Goal: Task Accomplishment & Management: Use online tool/utility

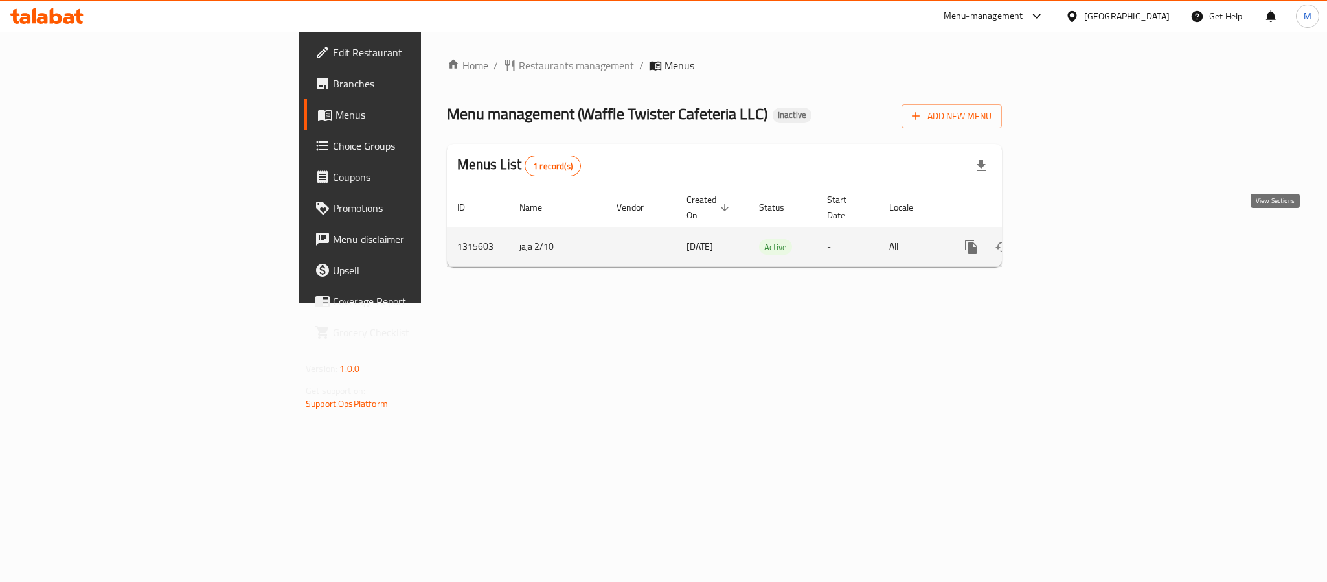
click at [1080, 232] on link "enhanced table" at bounding box center [1064, 246] width 31 height 31
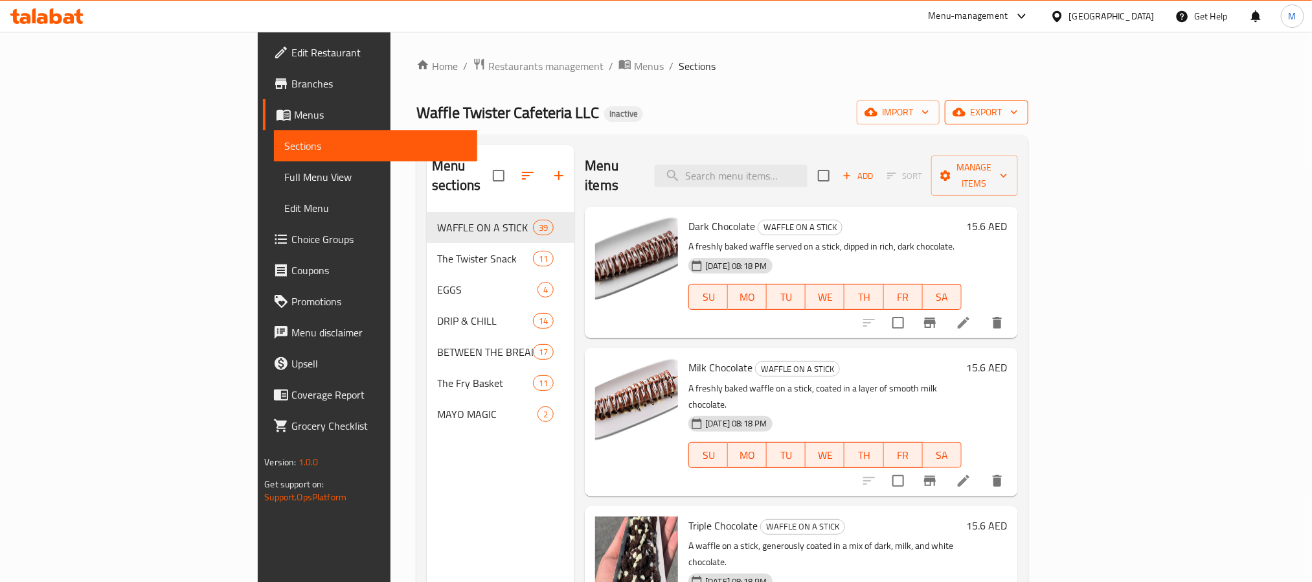
click at [1018, 119] on span "export" at bounding box center [986, 112] width 63 height 16
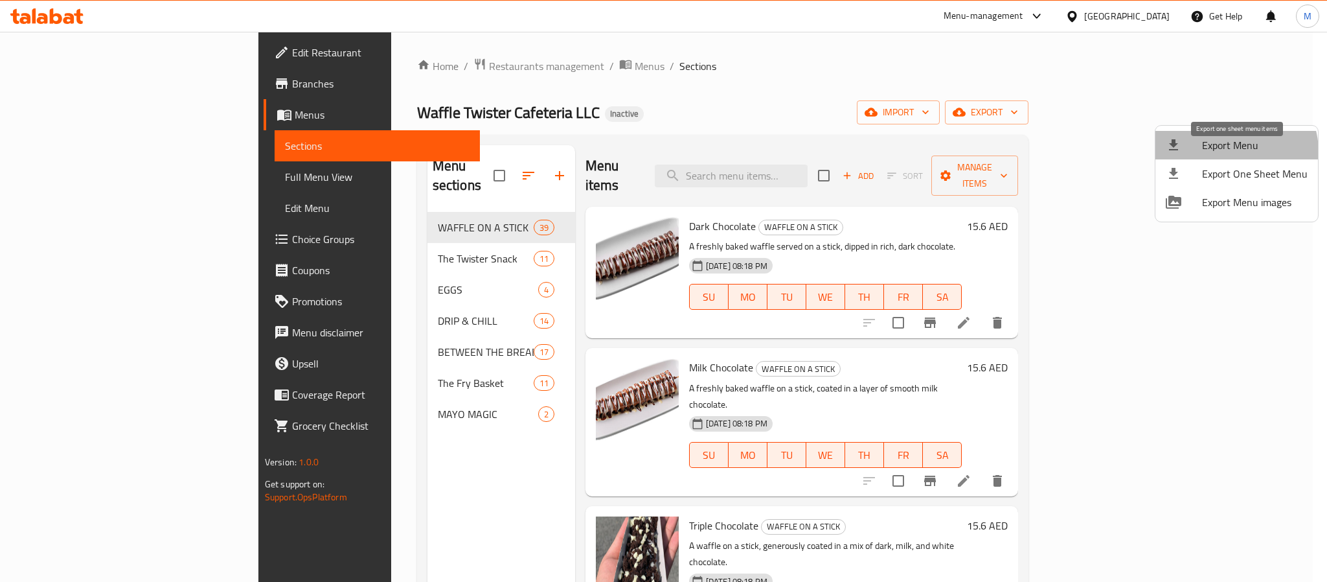
click at [1232, 152] on span "Export Menu" at bounding box center [1255, 145] width 106 height 16
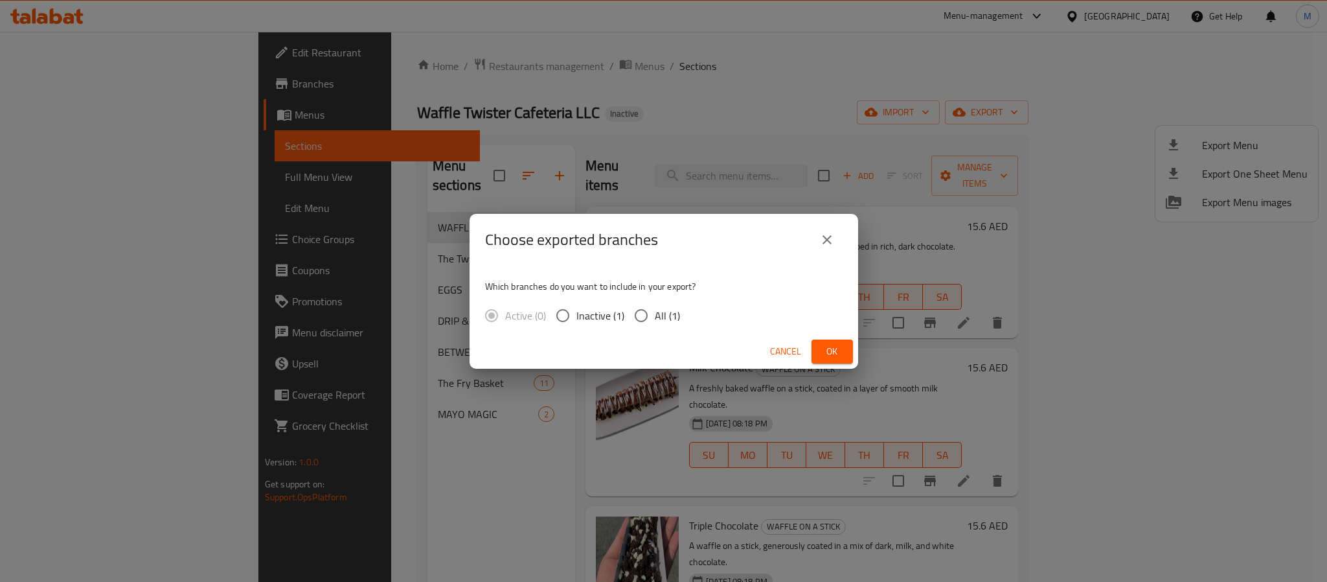
click at [675, 323] on span "All (1)" at bounding box center [667, 316] width 25 height 16
click at [655, 325] on input "All (1)" at bounding box center [641, 315] width 27 height 27
radio input "true"
click at [853, 347] on div "Cancel Ok" at bounding box center [664, 351] width 389 height 34
click at [852, 348] on button "Ok" at bounding box center [832, 351] width 41 height 24
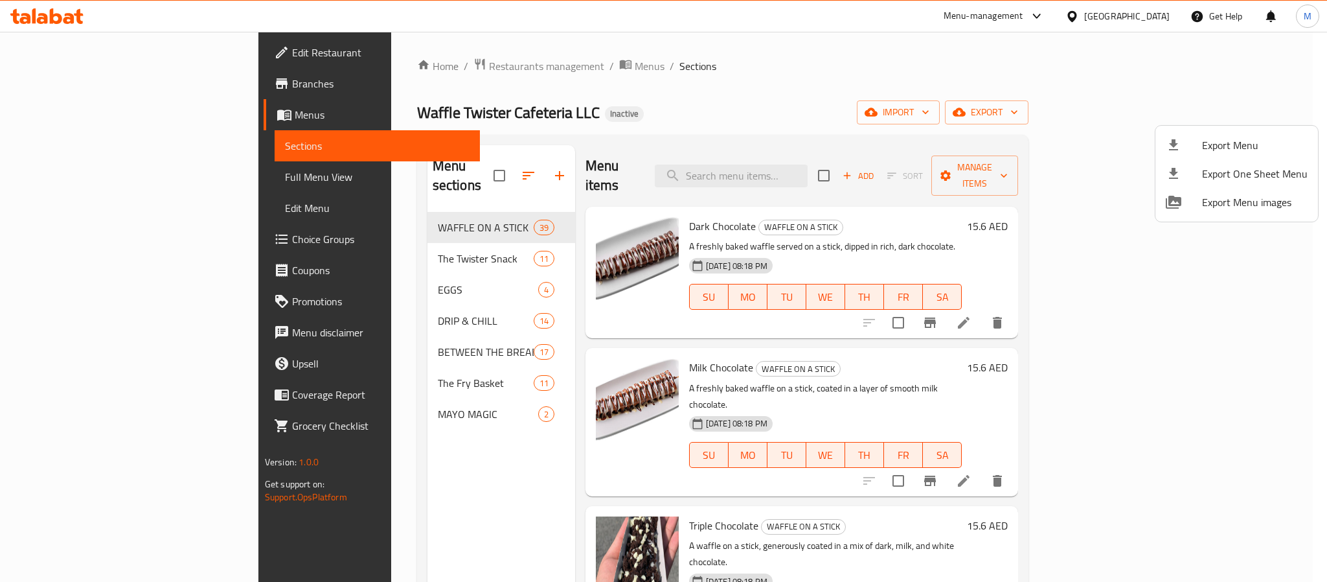
click at [667, 51] on div at bounding box center [663, 291] width 1327 height 582
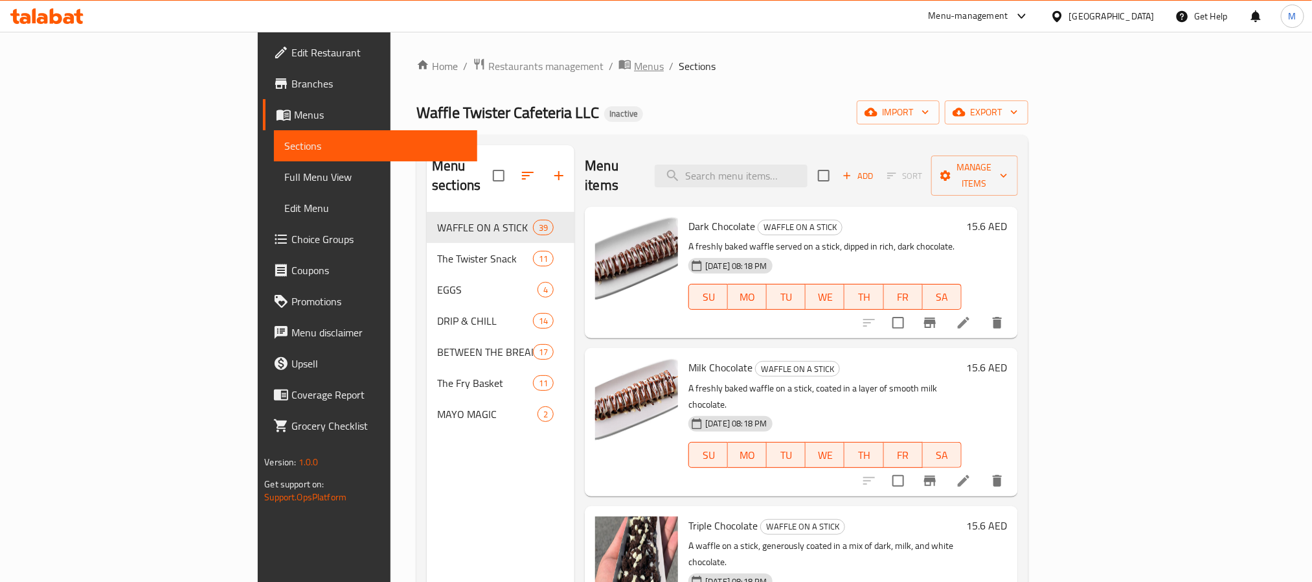
click at [619, 61] on icon "breadcrumb" at bounding box center [625, 64] width 13 height 13
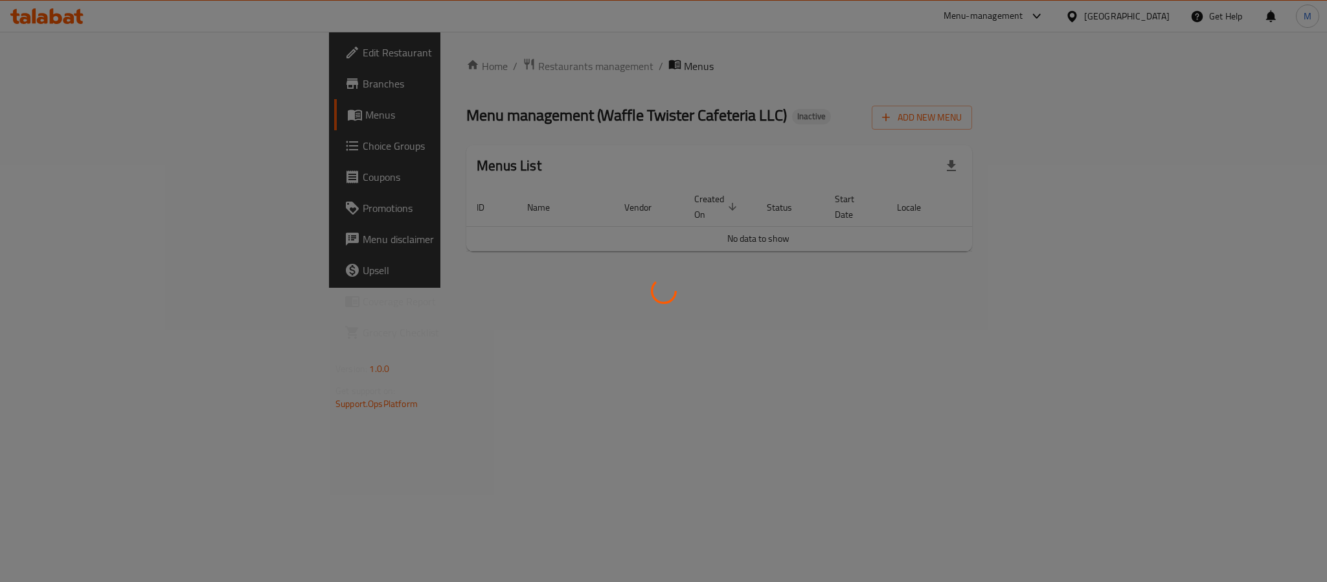
click at [373, 67] on div at bounding box center [663, 291] width 1327 height 582
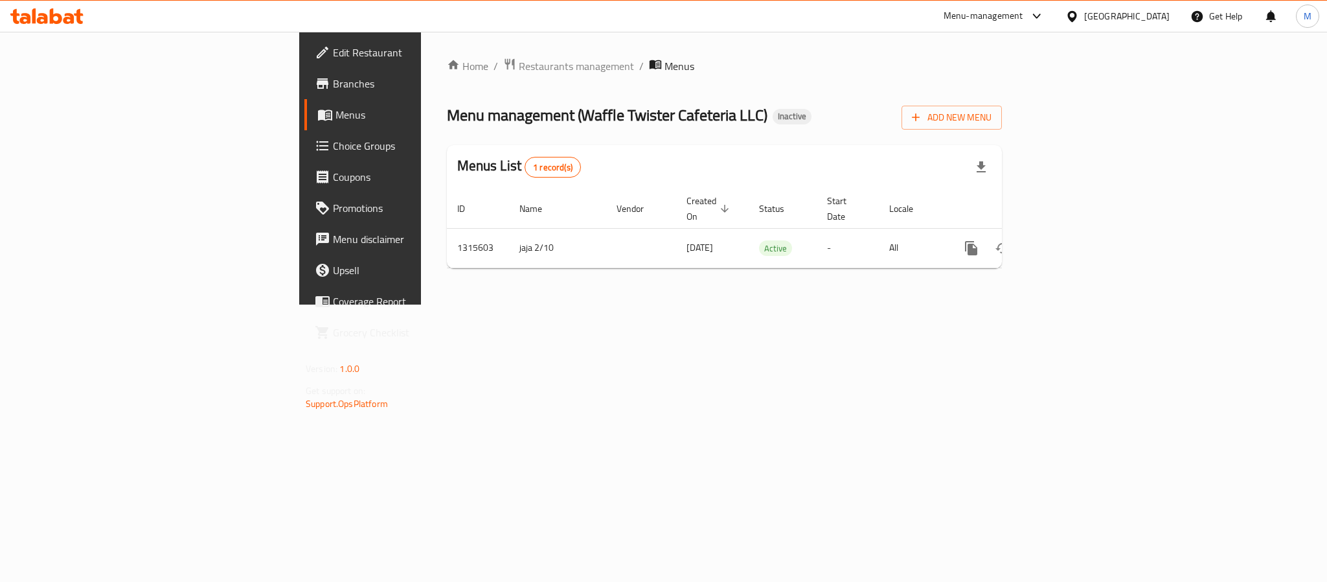
click at [519, 67] on span "Restaurants management" at bounding box center [576, 66] width 115 height 16
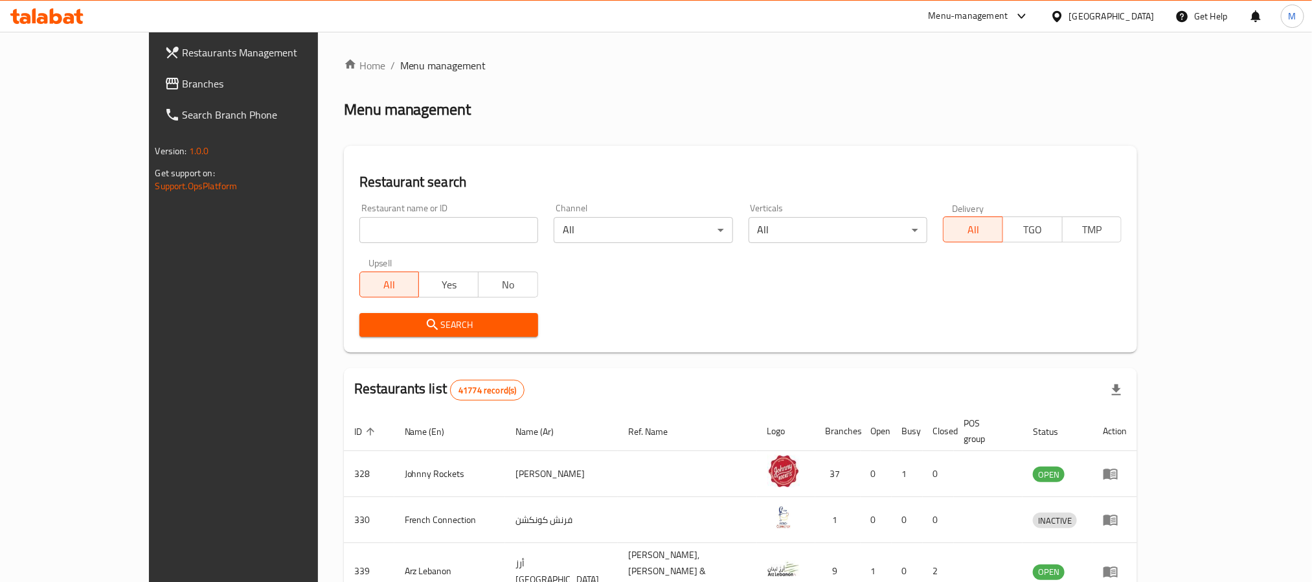
click at [183, 86] on span "Branches" at bounding box center [270, 84] width 175 height 16
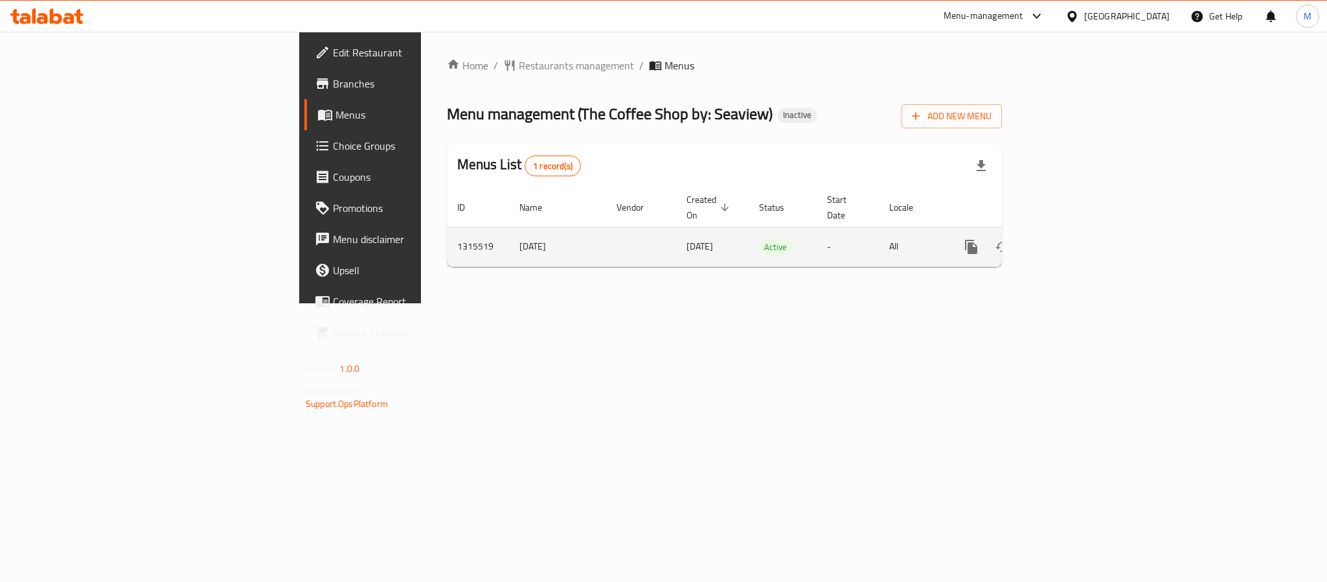
click at [1071, 241] on icon "enhanced table" at bounding box center [1065, 247] width 12 height 12
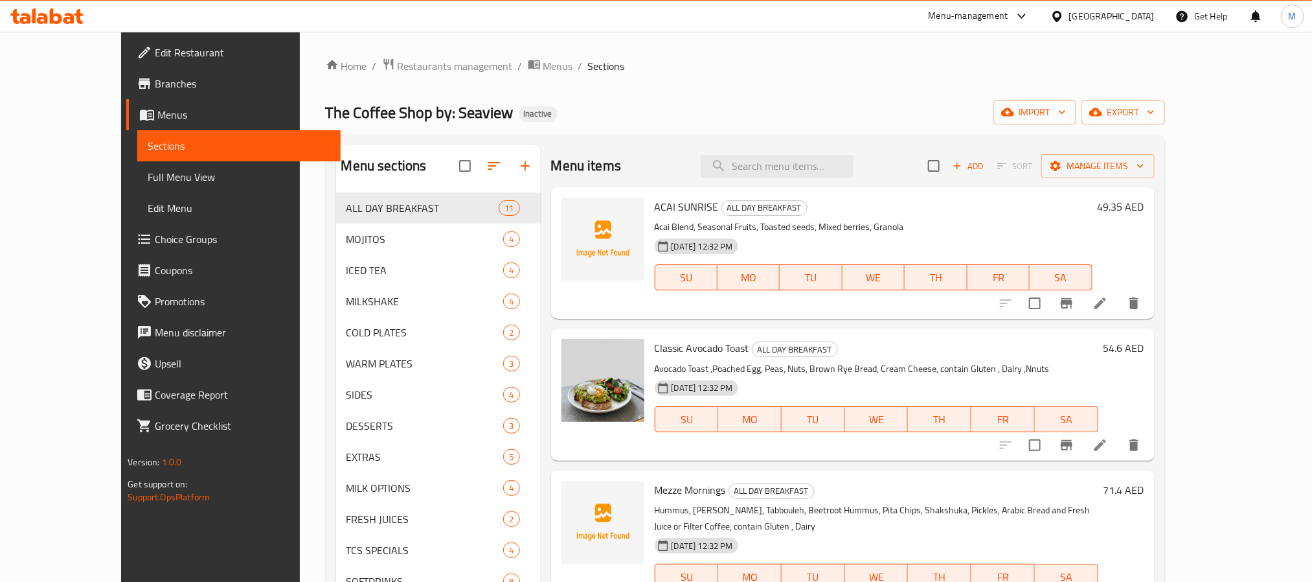
click at [1165, 99] on div "Home / Restaurants management / Menus / Sections The Coffee Shop by: Seaview In…" at bounding box center [745, 428] width 839 height 741
click at [1155, 119] on span "export" at bounding box center [1123, 112] width 63 height 16
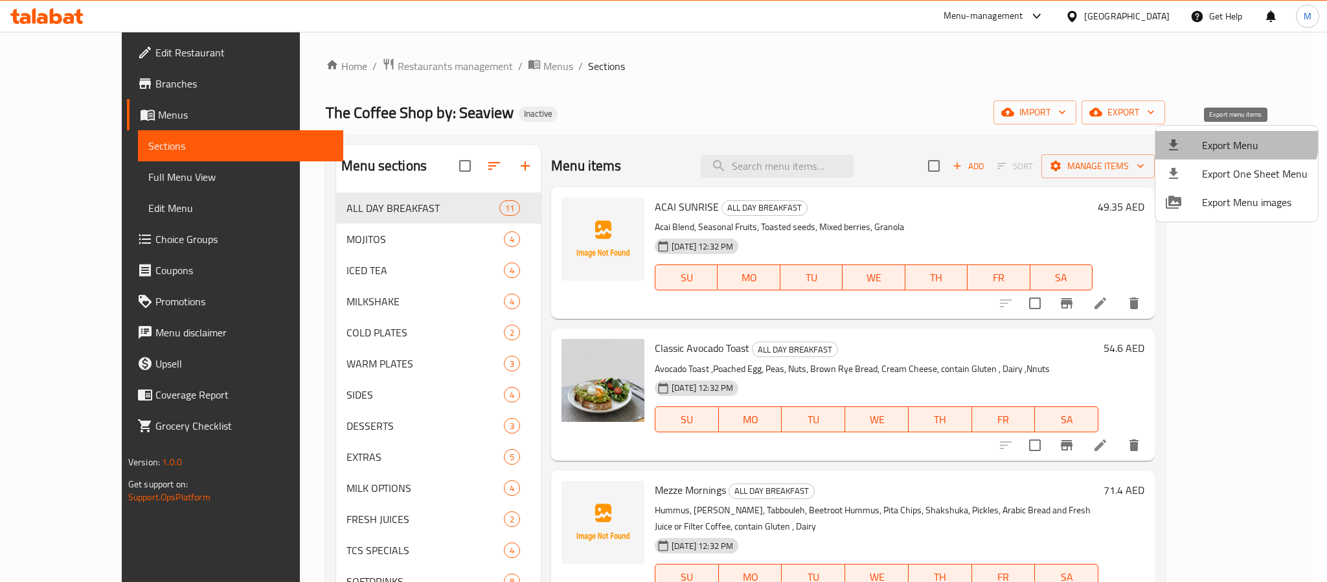
click at [1231, 137] on span "Export Menu" at bounding box center [1255, 145] width 106 height 16
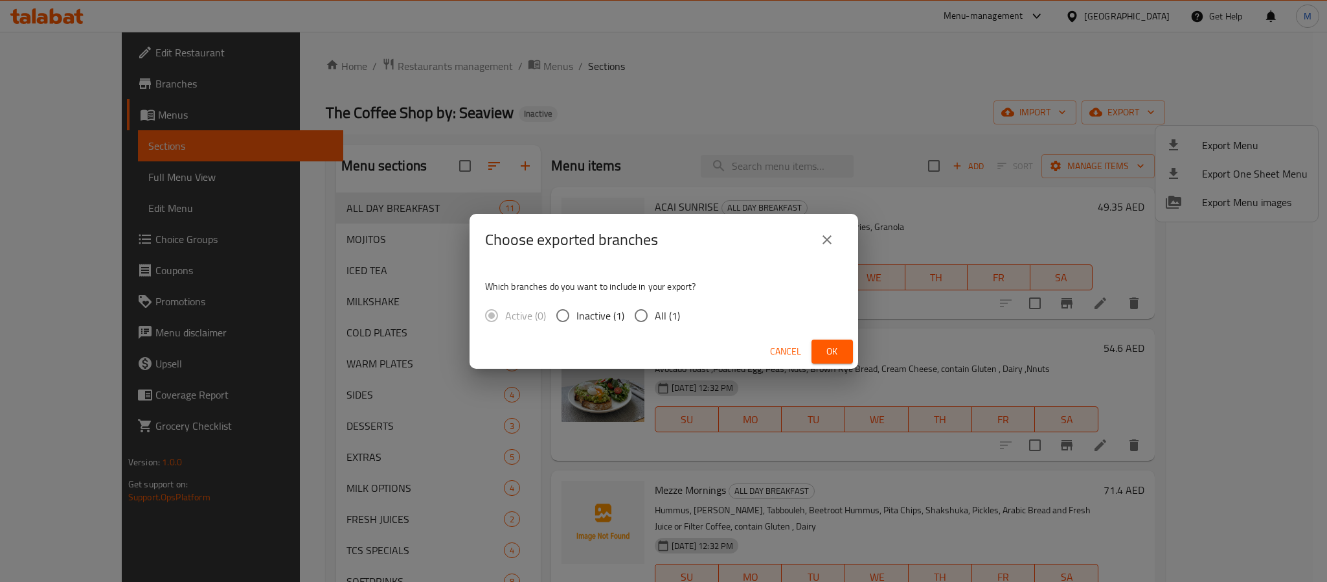
click at [659, 309] on span "All (1)" at bounding box center [667, 316] width 25 height 16
click at [655, 309] on input "All (1)" at bounding box center [641, 315] width 27 height 27
radio input "true"
click at [830, 354] on span "Ok" at bounding box center [832, 351] width 21 height 16
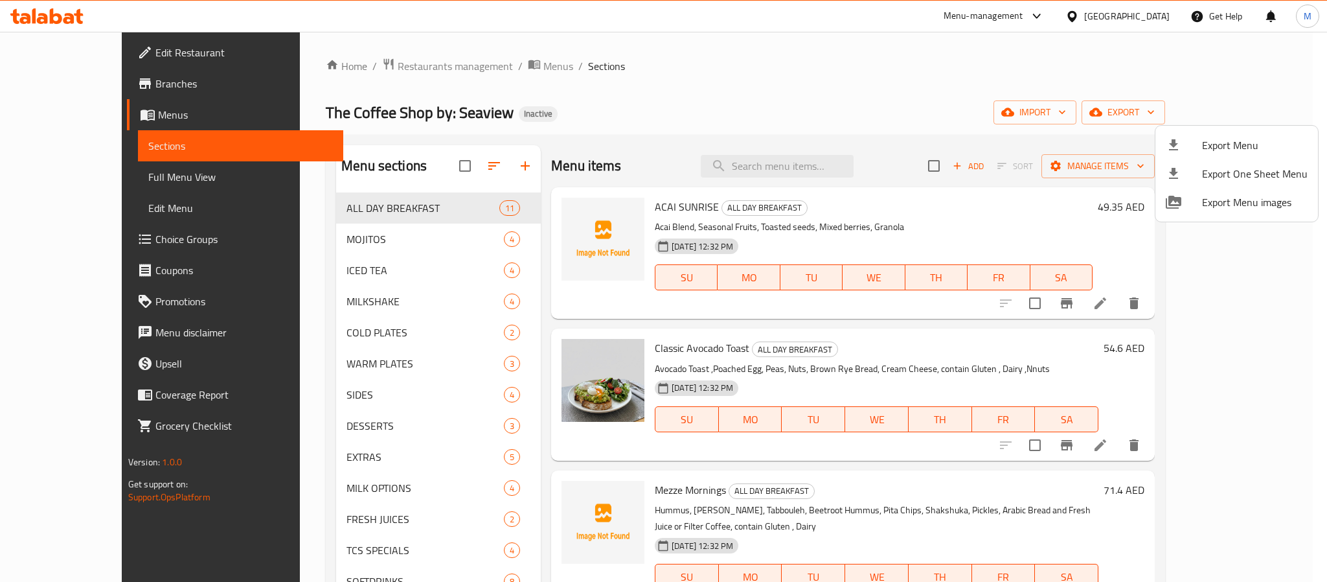
click at [37, 49] on div at bounding box center [663, 291] width 1327 height 582
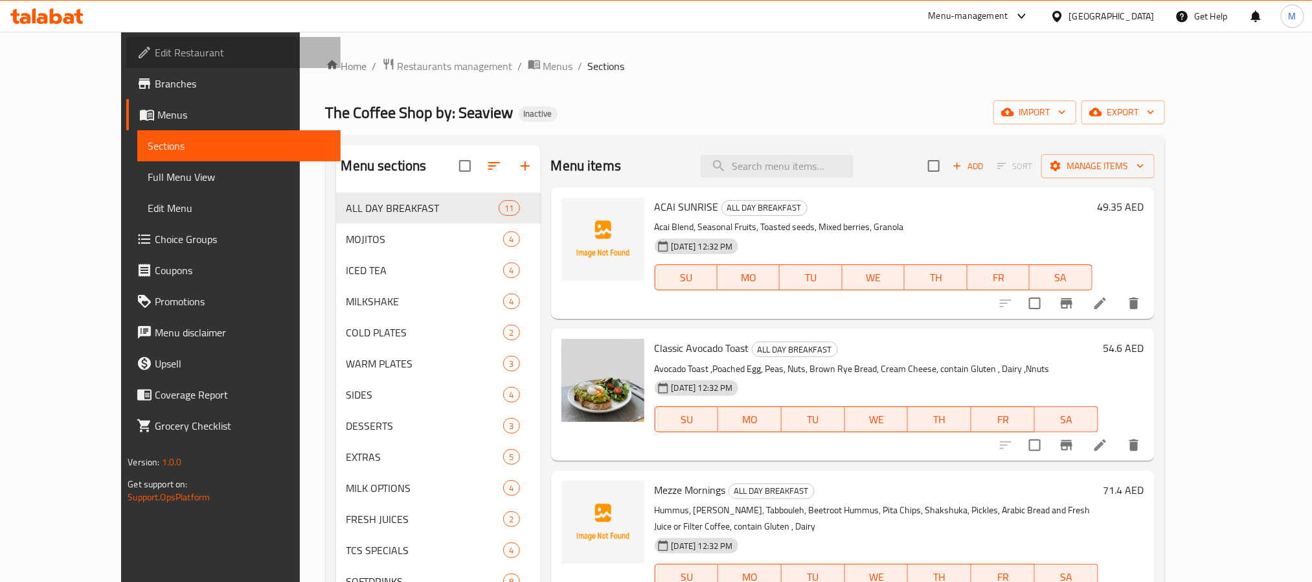
click at [155, 49] on span "Edit Restaurant" at bounding box center [242, 53] width 175 height 16
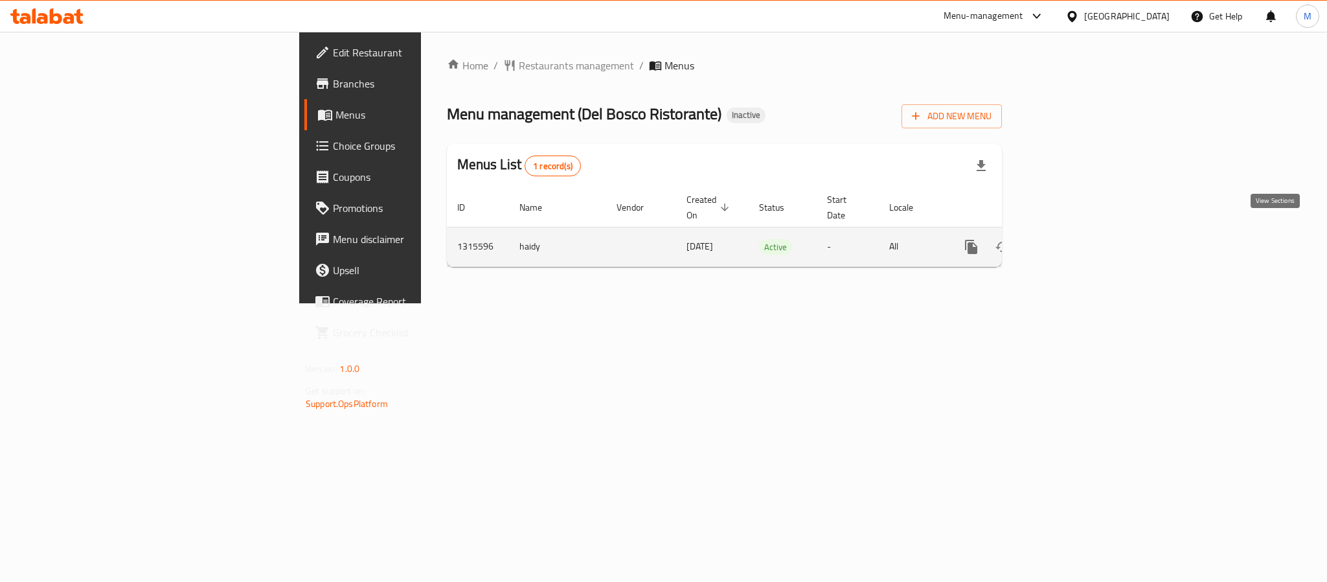
click at [1073, 239] on icon "enhanced table" at bounding box center [1065, 247] width 16 height 16
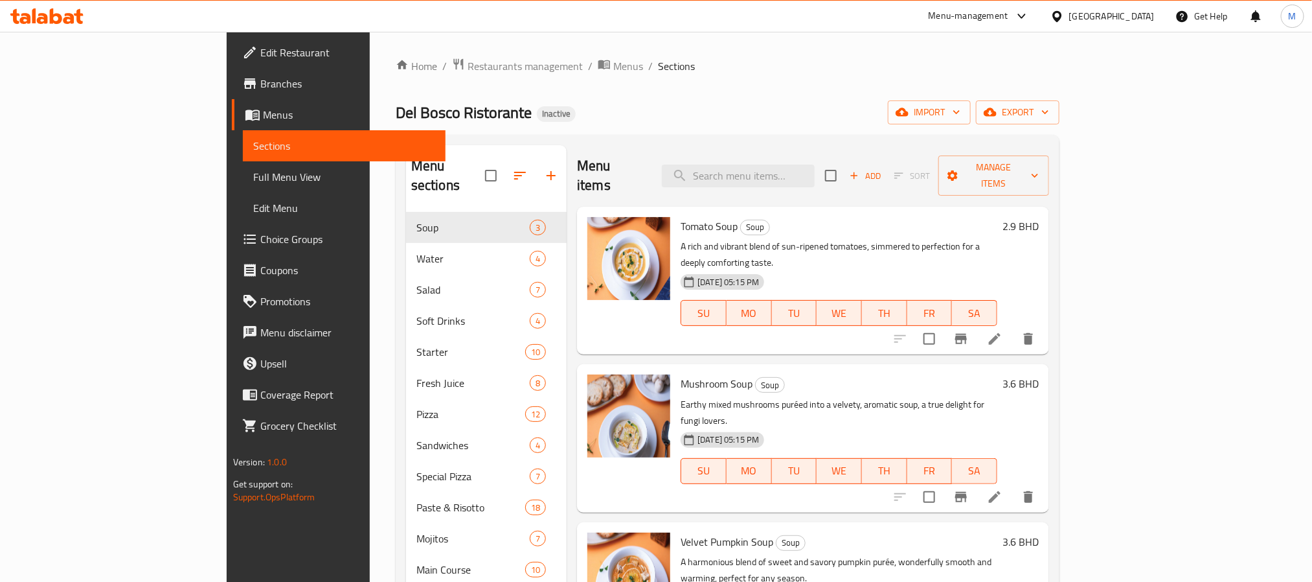
click at [1060, 98] on div "Home / Restaurants management / Menus / Sections Del Bosco Ristorante Inactive …" at bounding box center [728, 407] width 664 height 698
click at [1060, 122] on button "export" at bounding box center [1018, 112] width 84 height 24
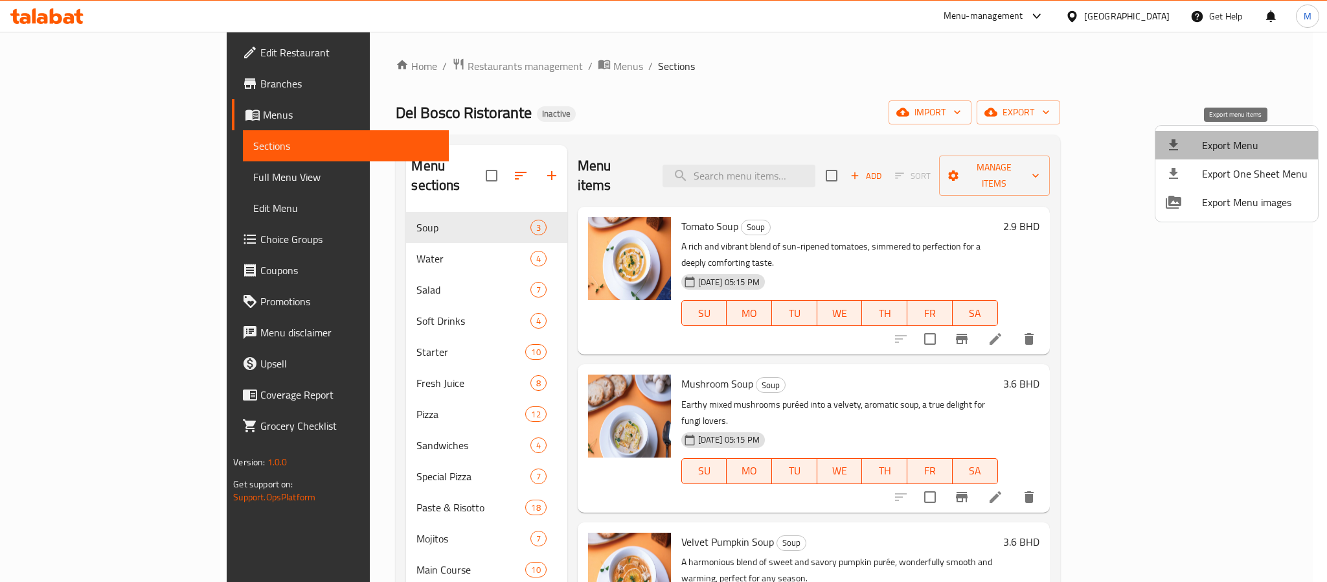
click at [1242, 131] on li "Export Menu" at bounding box center [1237, 145] width 163 height 29
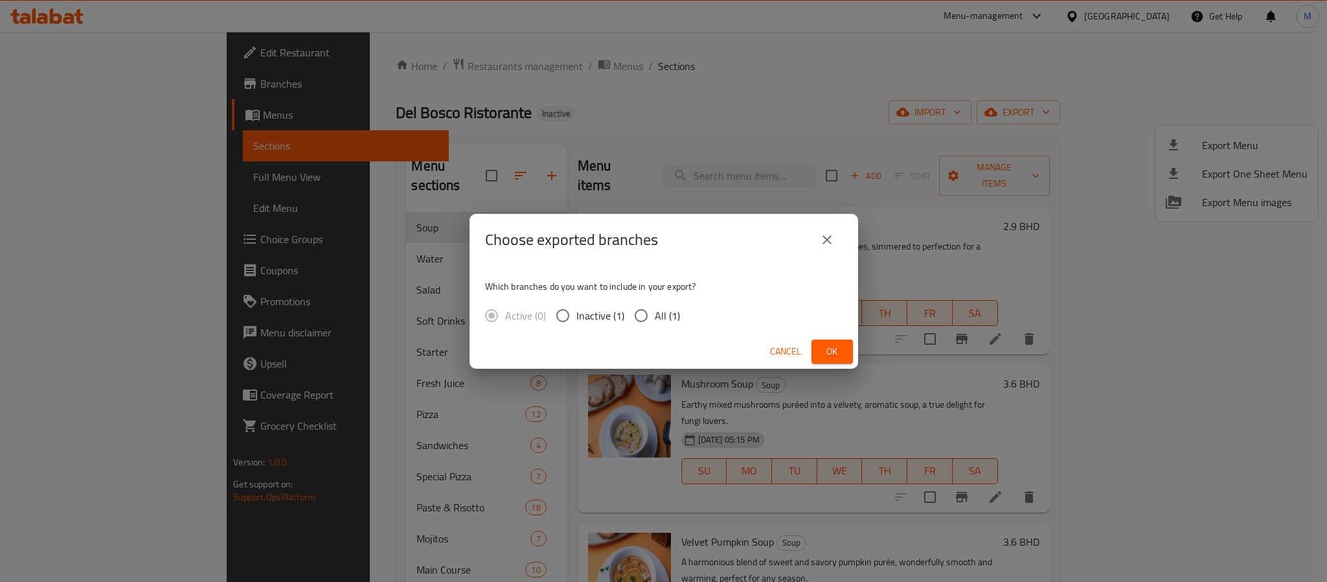
click at [675, 321] on span "All (1)" at bounding box center [667, 316] width 25 height 16
click at [655, 321] on input "All (1)" at bounding box center [641, 315] width 27 height 27
radio input "true"
click at [828, 348] on span "Ok" at bounding box center [832, 351] width 21 height 16
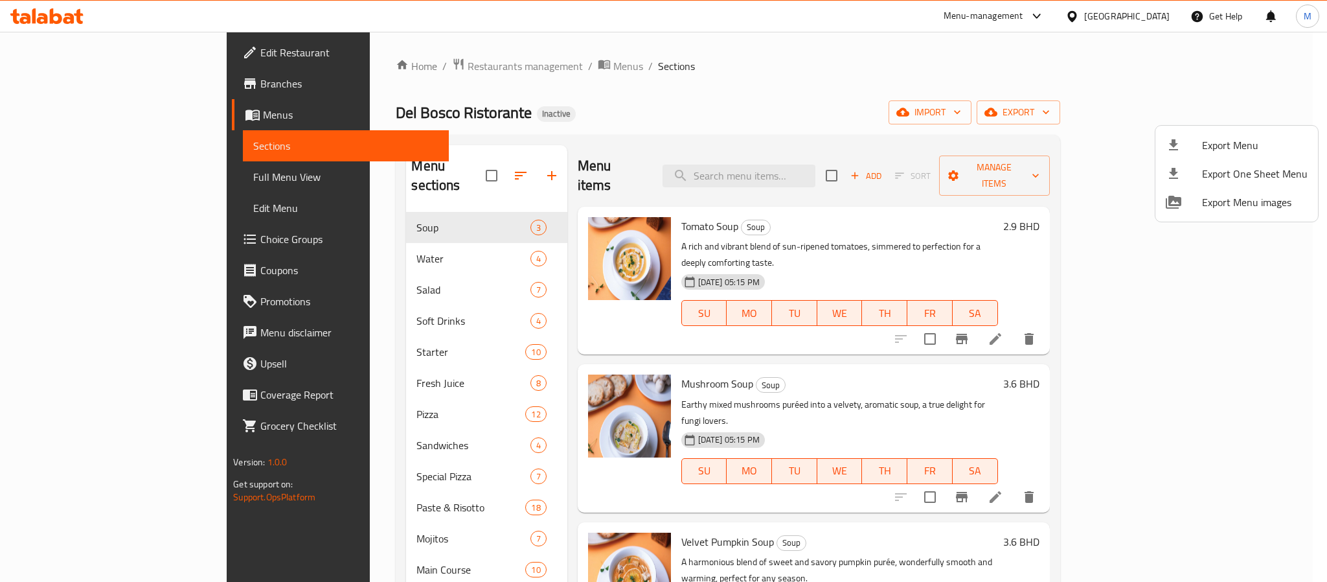
click at [704, 106] on div at bounding box center [663, 291] width 1327 height 582
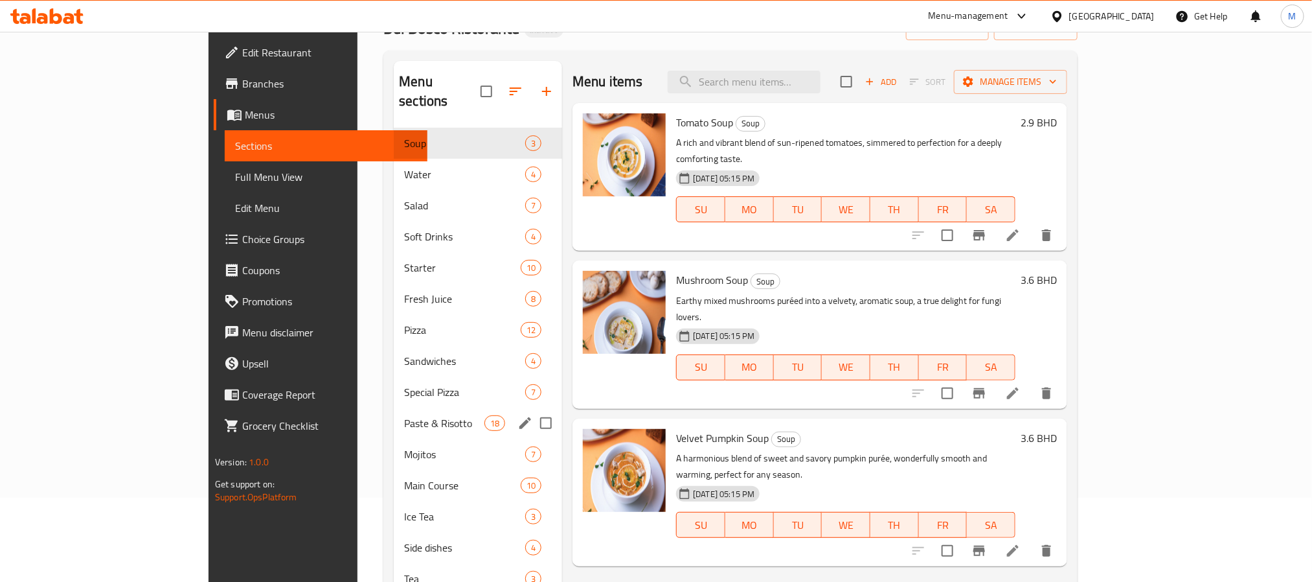
scroll to position [181, 0]
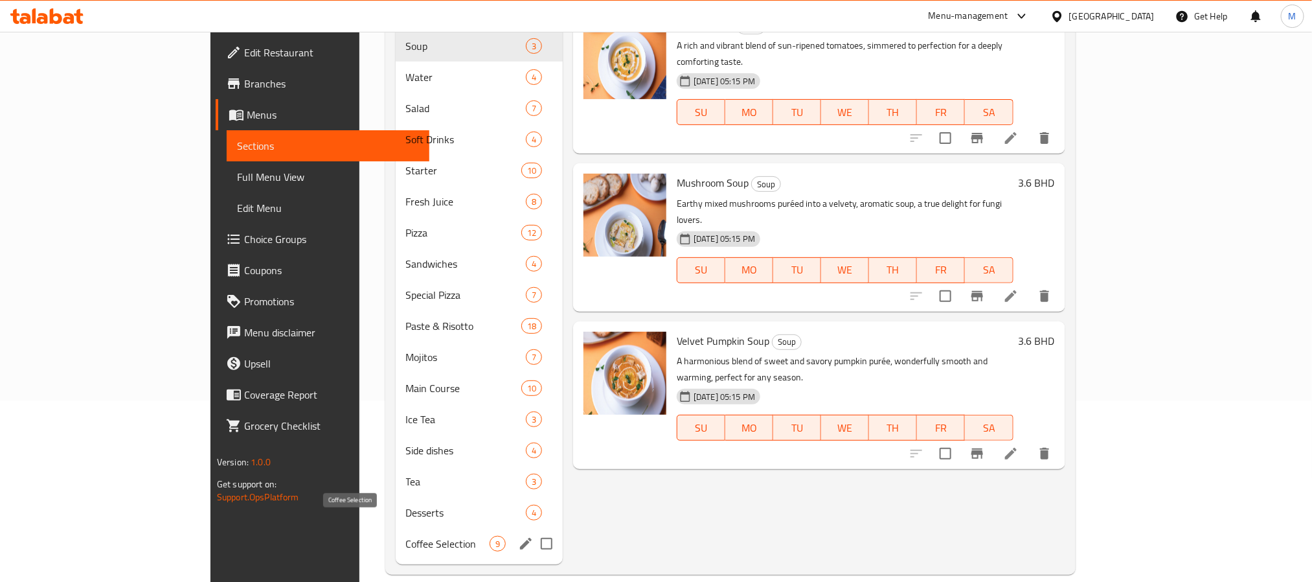
click at [406, 536] on span "Coffee Selection" at bounding box center [448, 544] width 84 height 16
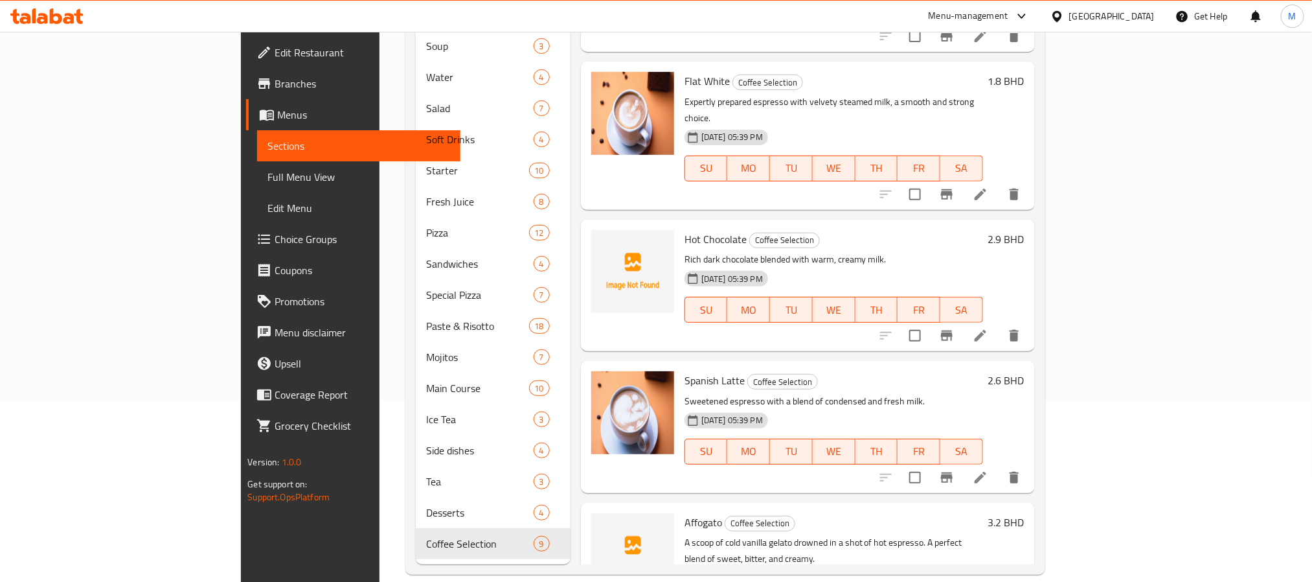
scroll to position [723, 0]
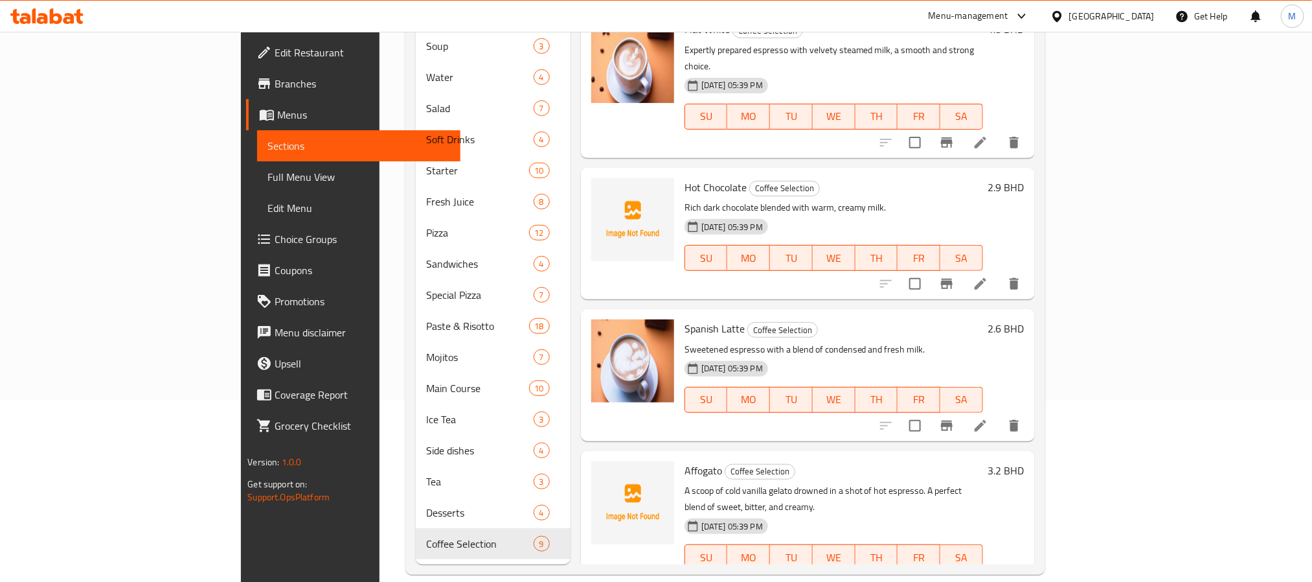
click at [685, 177] on span "Hot Chocolate" at bounding box center [716, 186] width 62 height 19
copy h6 "Hot Chocolate"
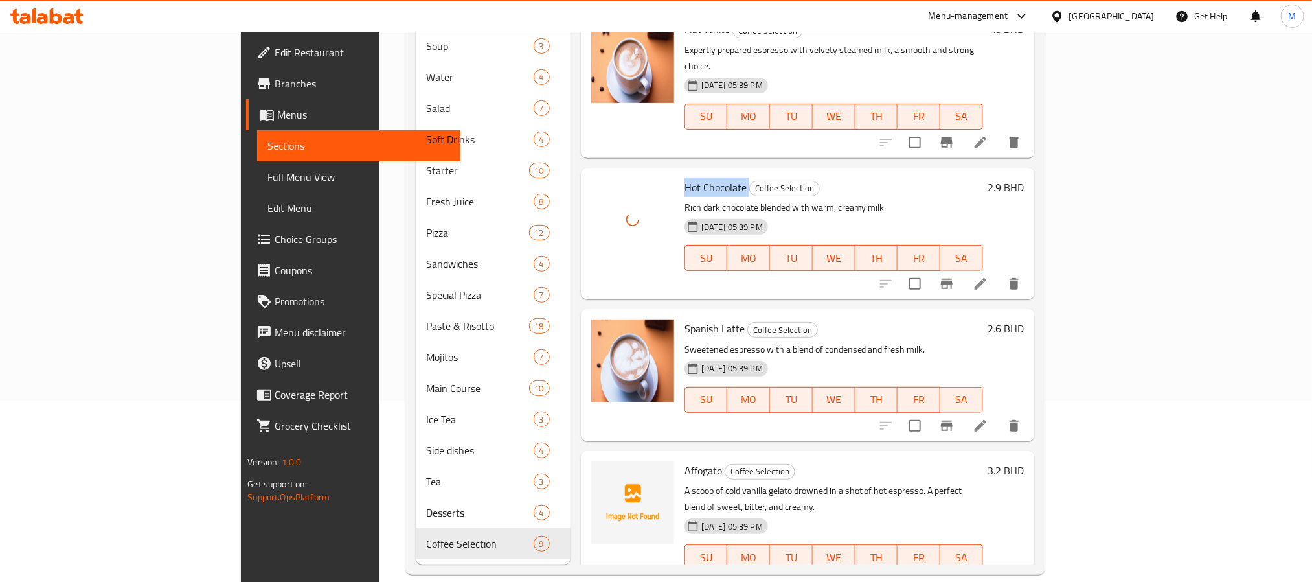
click at [685, 461] on span "Affogato" at bounding box center [704, 470] width 38 height 19
copy h6 "Affogato"
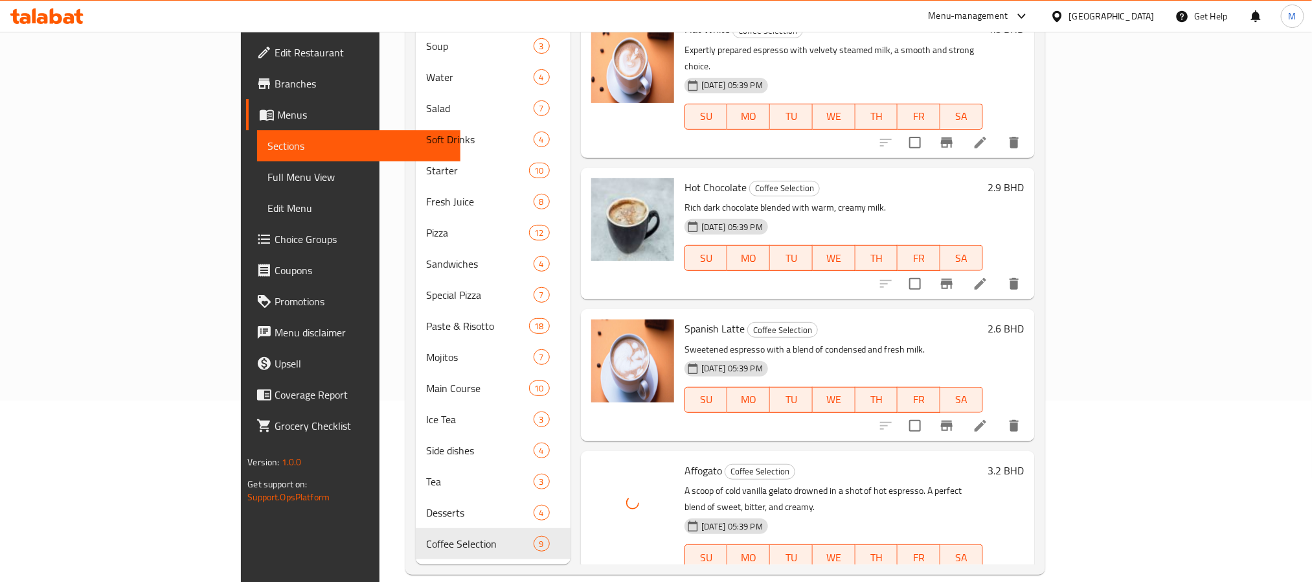
click at [983, 461] on h6 "Affogato Coffee Selection" at bounding box center [834, 470] width 299 height 18
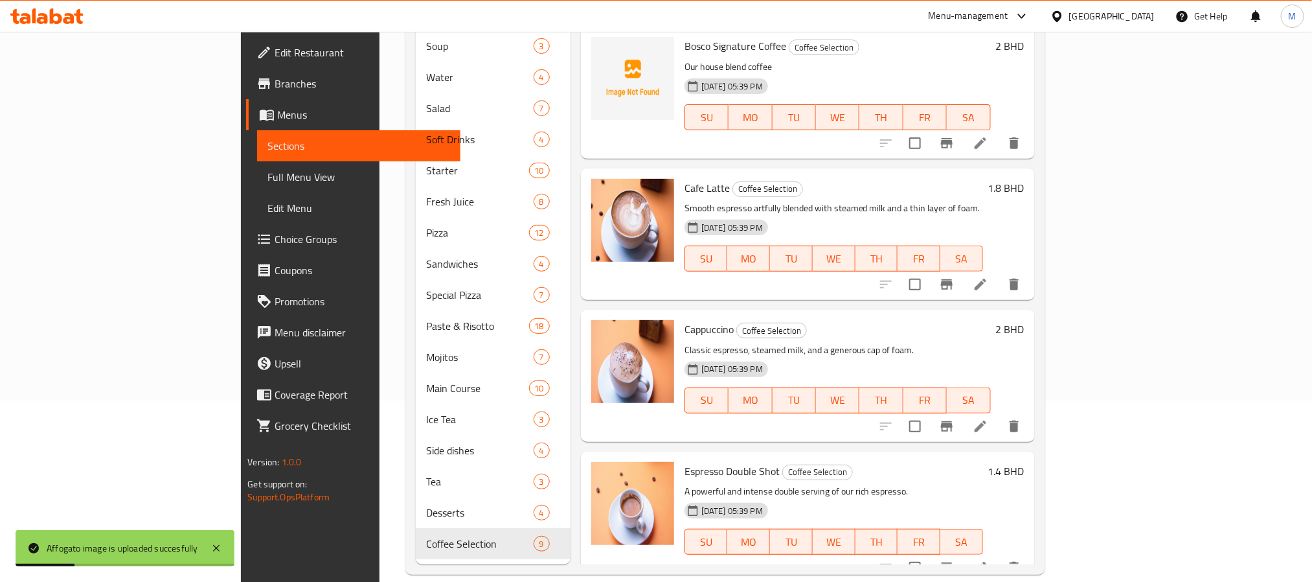
scroll to position [0, 0]
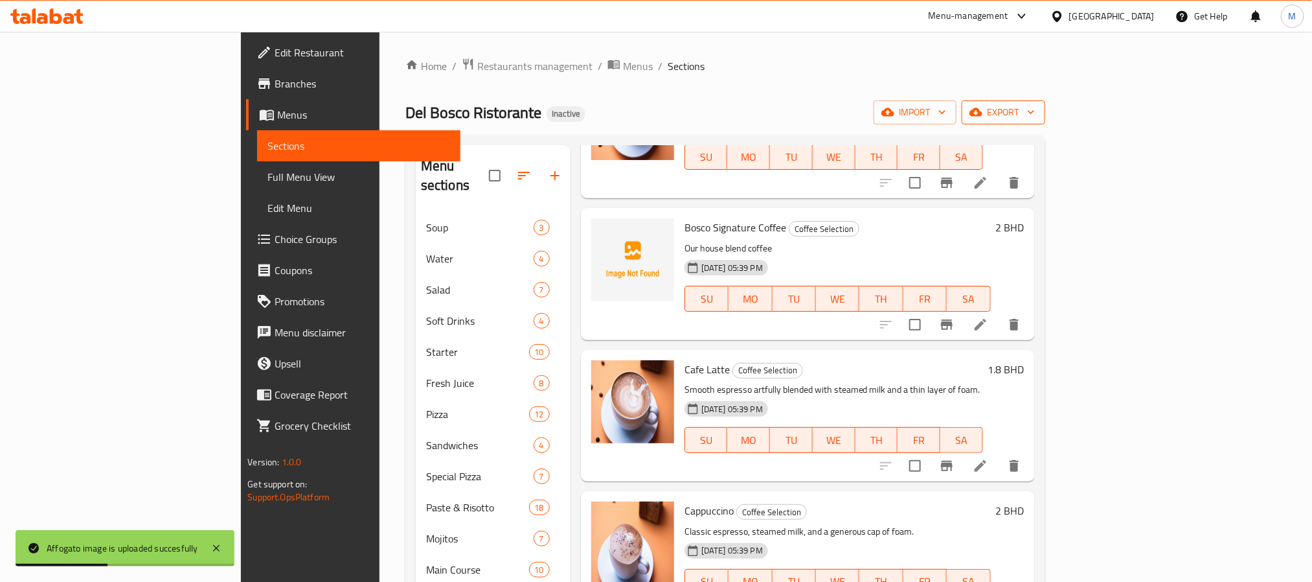
click at [1035, 106] on span "export" at bounding box center [1003, 112] width 63 height 16
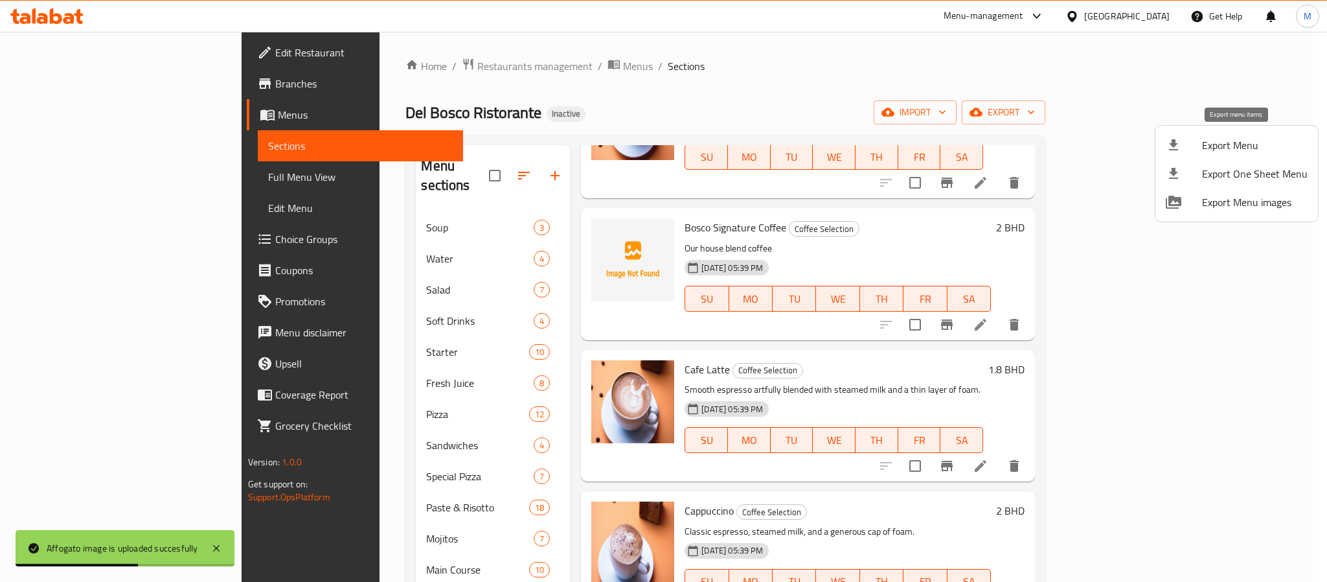
click at [1230, 150] on span "Export Menu" at bounding box center [1255, 145] width 106 height 16
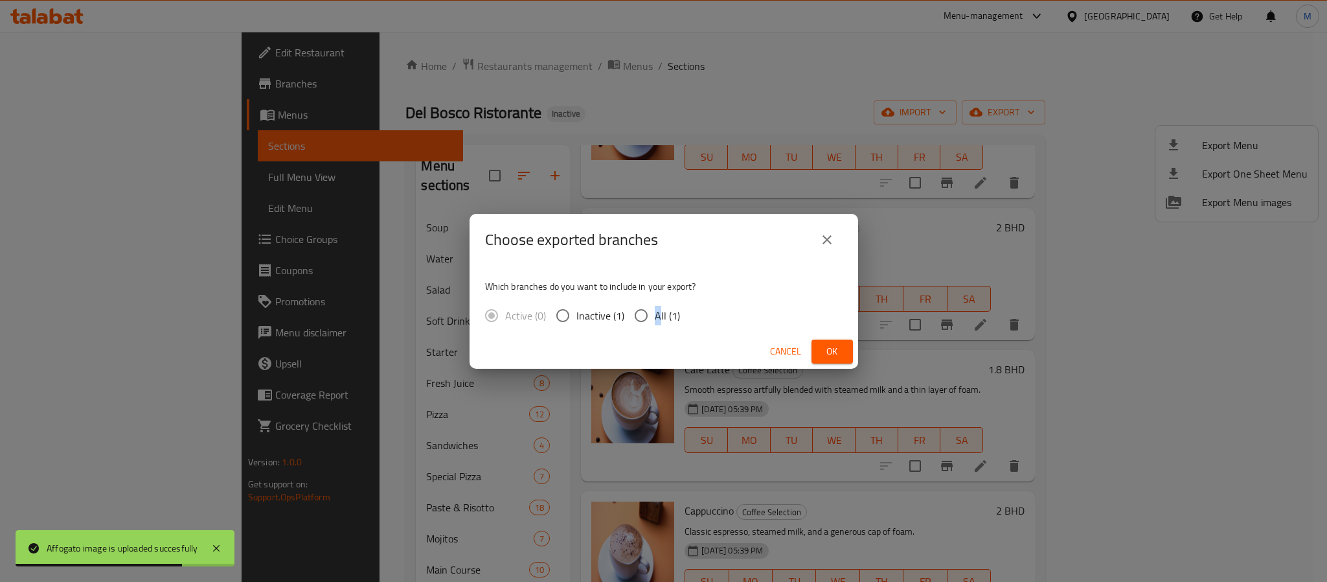
click at [657, 325] on label "All (1)" at bounding box center [654, 315] width 52 height 27
click at [655, 323] on span "All (1)" at bounding box center [667, 316] width 25 height 16
click at [655, 323] on input "All (1)" at bounding box center [641, 315] width 27 height 27
radio input "true"
click at [847, 350] on button "Ok" at bounding box center [832, 351] width 41 height 24
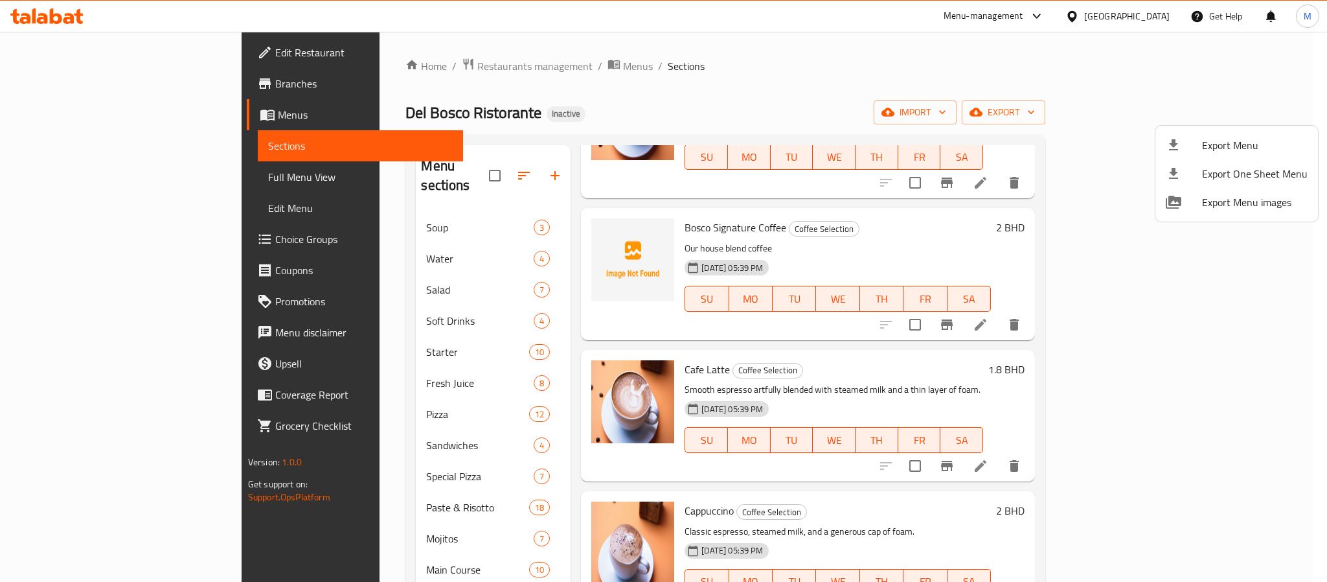
click at [1143, 16] on div at bounding box center [663, 291] width 1327 height 582
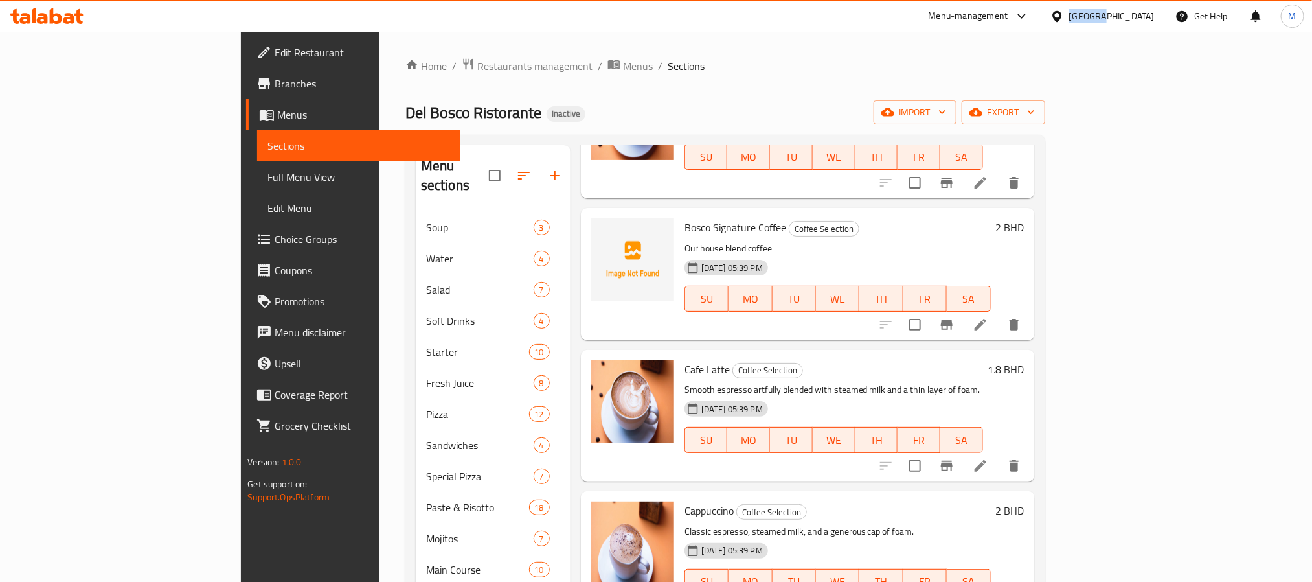
click at [1143, 16] on div "[GEOGRAPHIC_DATA]" at bounding box center [1112, 16] width 86 height 14
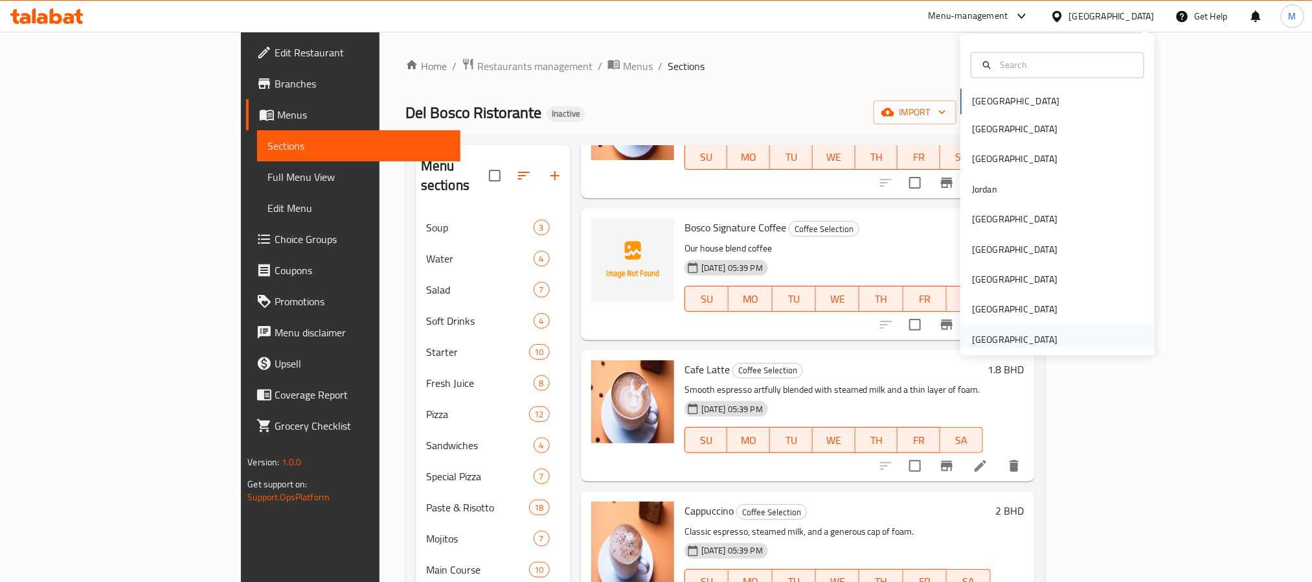
click at [1032, 334] on div "[GEOGRAPHIC_DATA]" at bounding box center [1015, 339] width 86 height 14
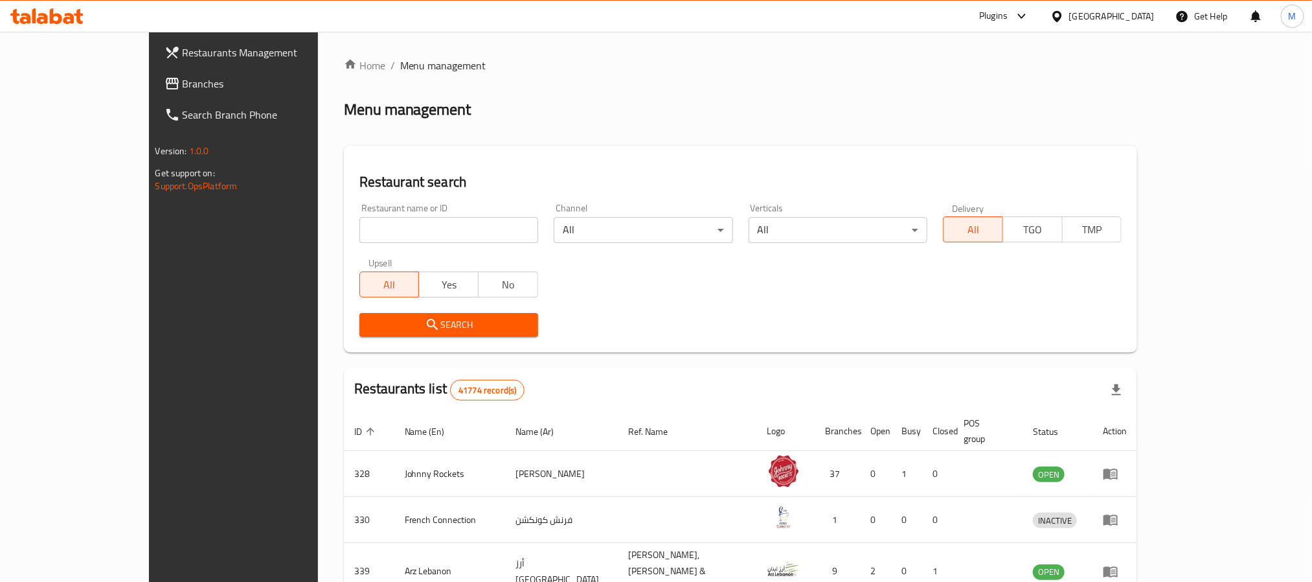
drag, startPoint x: 146, startPoint y: 91, endPoint x: 142, endPoint y: 80, distance: 12.3
click at [154, 91] on link "Branches" at bounding box center [261, 83] width 214 height 31
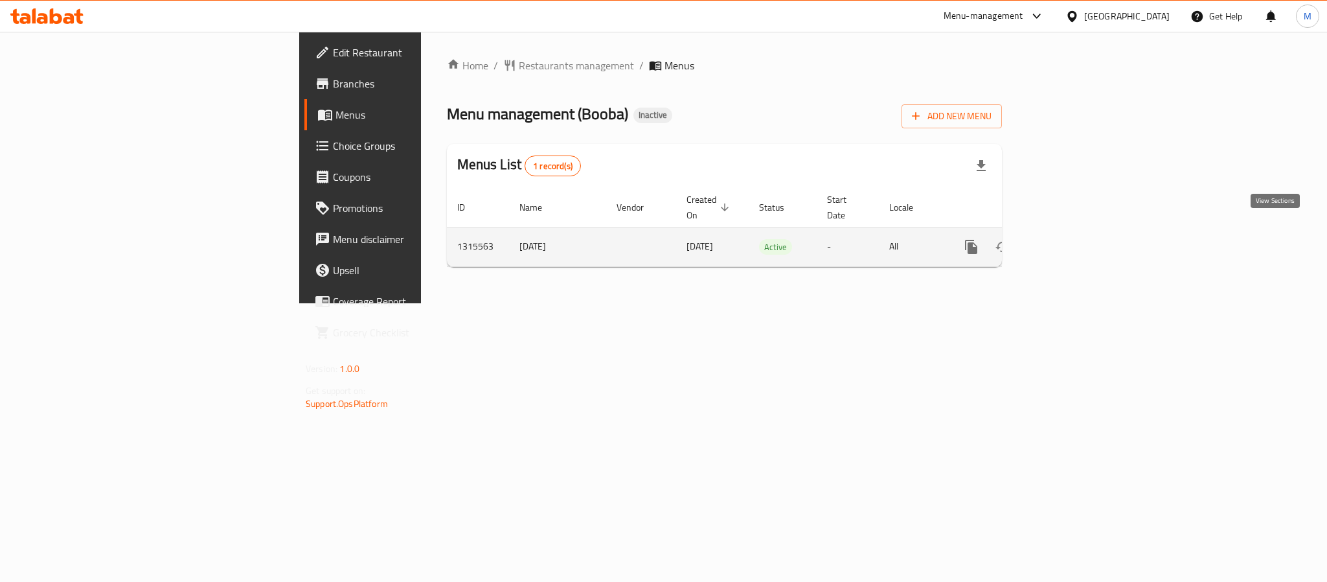
click at [1071, 241] on icon "enhanced table" at bounding box center [1065, 247] width 12 height 12
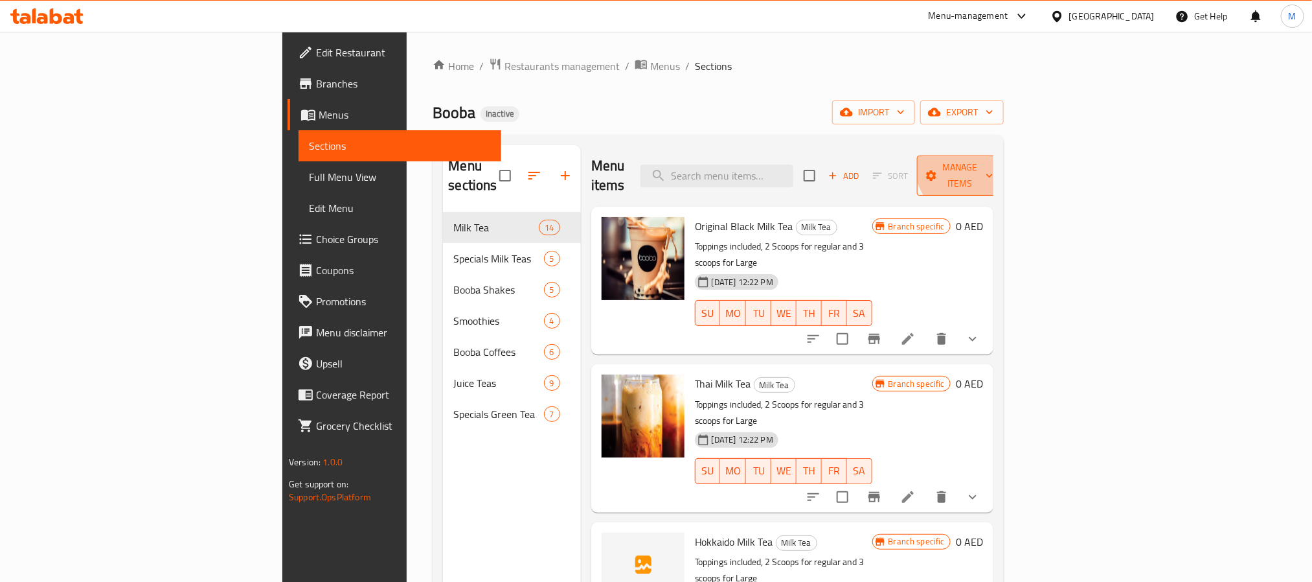
click at [994, 159] on span "Manage items" at bounding box center [961, 175] width 66 height 32
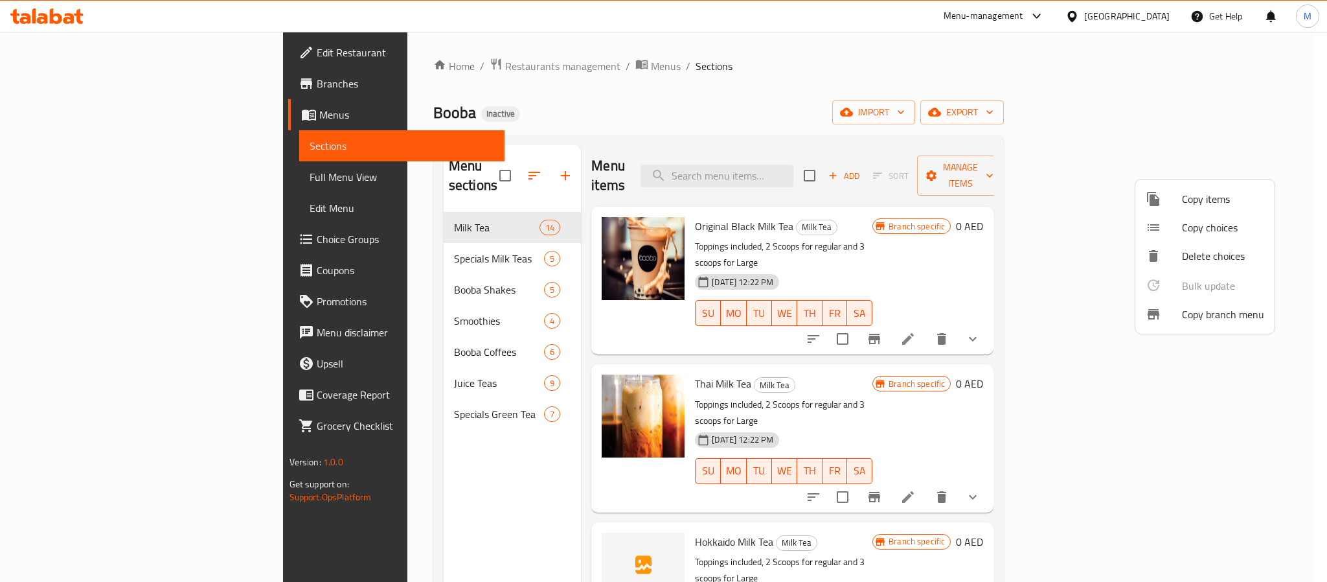
click at [1199, 309] on span "Copy branch menu" at bounding box center [1223, 314] width 82 height 16
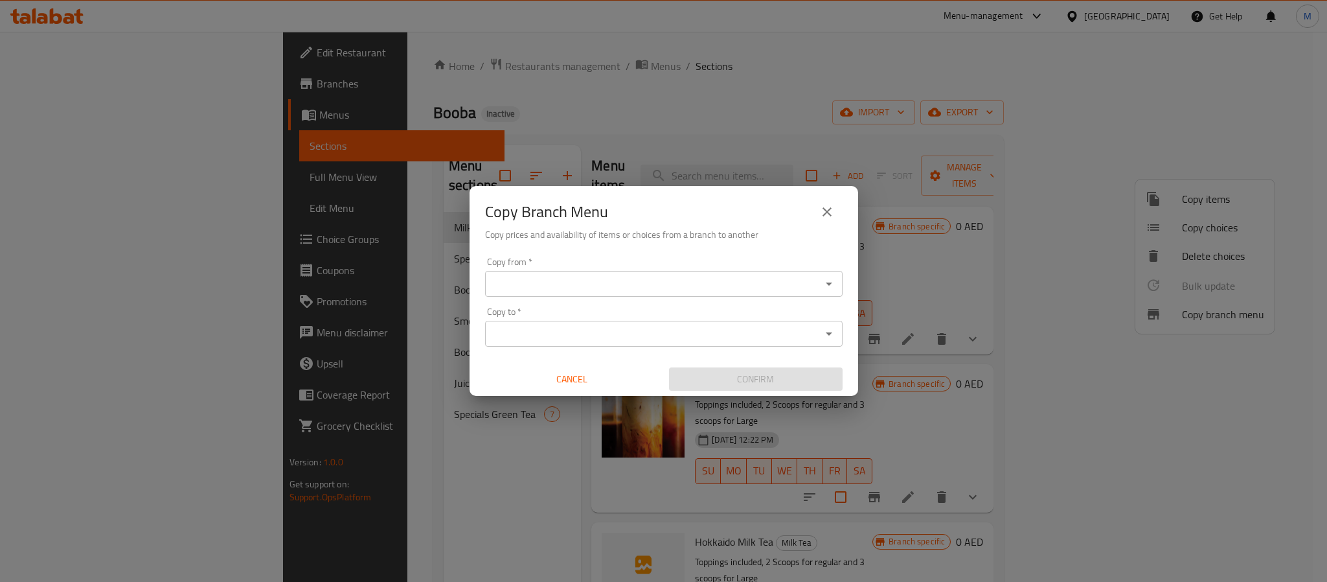
click at [709, 294] on div "Copy from *" at bounding box center [664, 284] width 358 height 26
click at [830, 288] on icon "Open" at bounding box center [829, 284] width 16 height 16
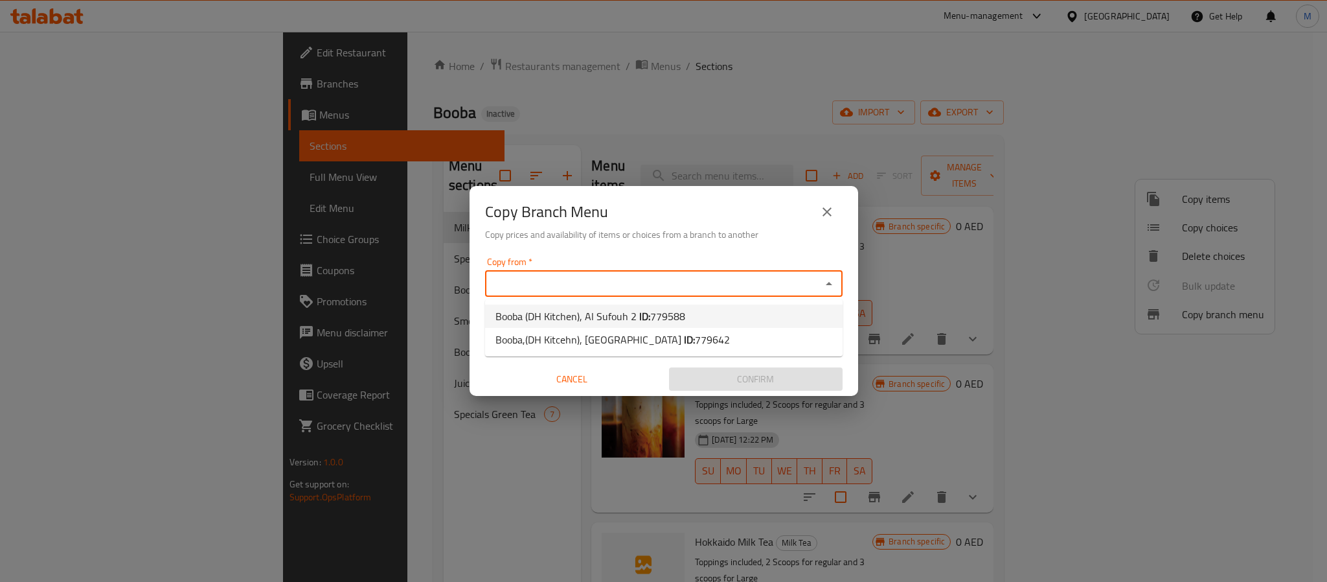
click at [756, 311] on li "Booba (DH Kitchen), Al Sufouh 2 ID: 779588" at bounding box center [664, 315] width 358 height 23
type input "Booba (DH Kitchen), Al Sufouh 2"
click at [836, 331] on button "Open" at bounding box center [829, 334] width 18 height 18
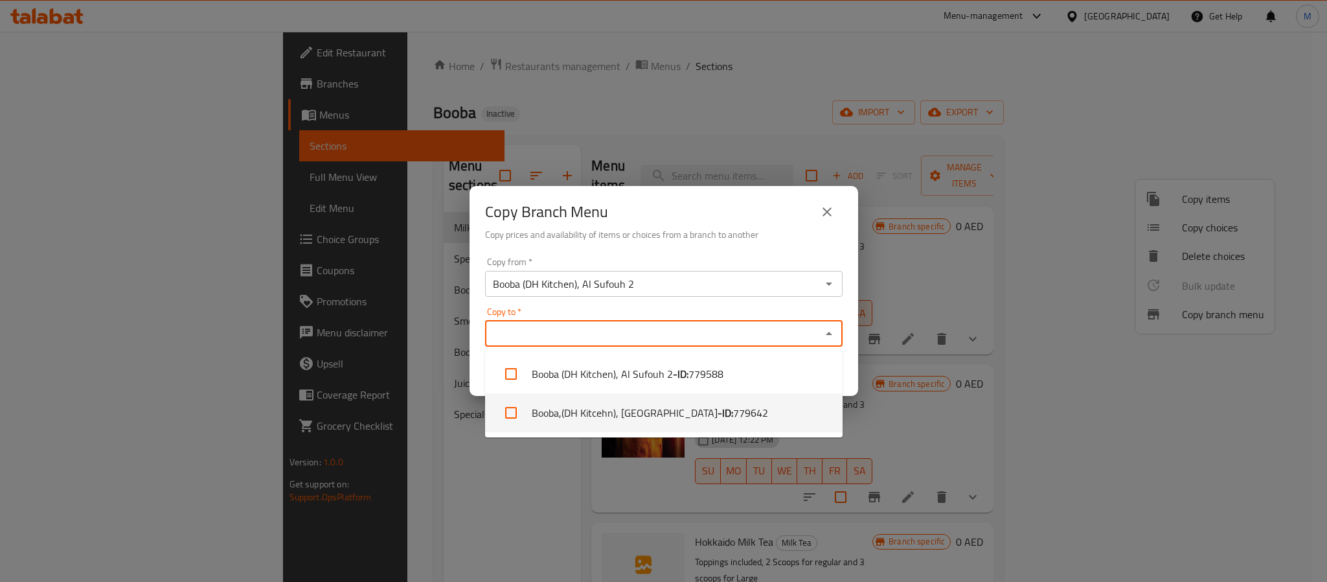
click at [752, 408] on li "Booba,(DH Kitcehn), Business Bay - ID: 779642" at bounding box center [664, 412] width 358 height 39
checkbox input "true"
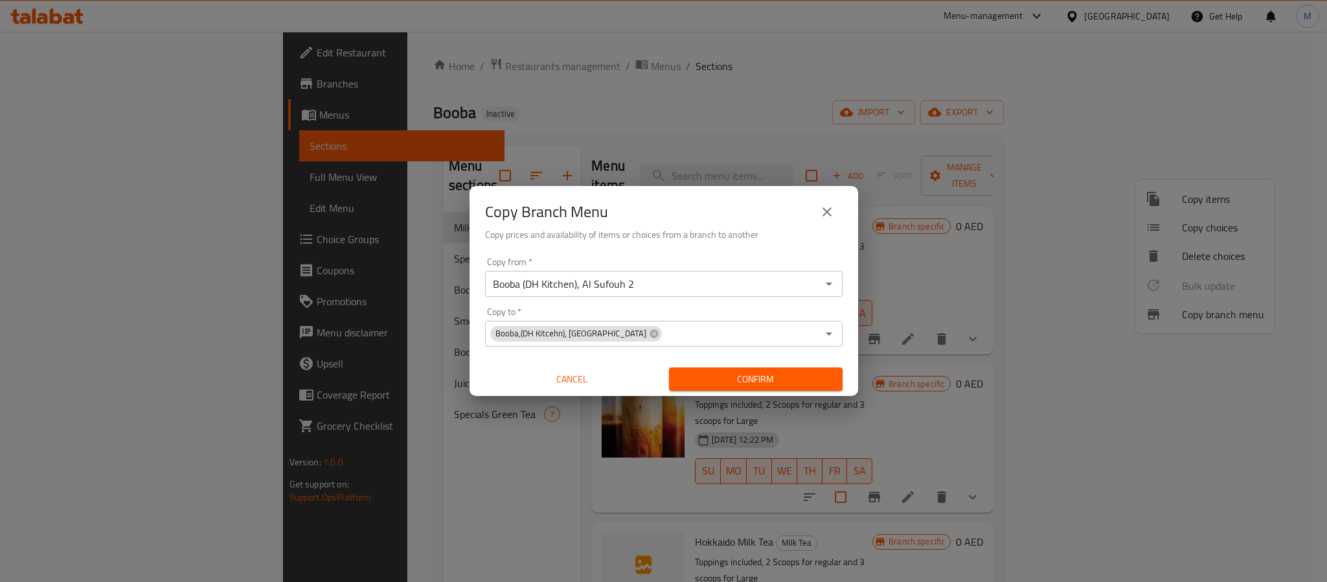
click at [789, 253] on div "Copy from   * Booba (DH Kitchen), Al Sufouh 2 Copy from * Copy to   * Booba,(DH…" at bounding box center [664, 324] width 389 height 144
click at [822, 378] on span "Confirm" at bounding box center [756, 379] width 153 height 16
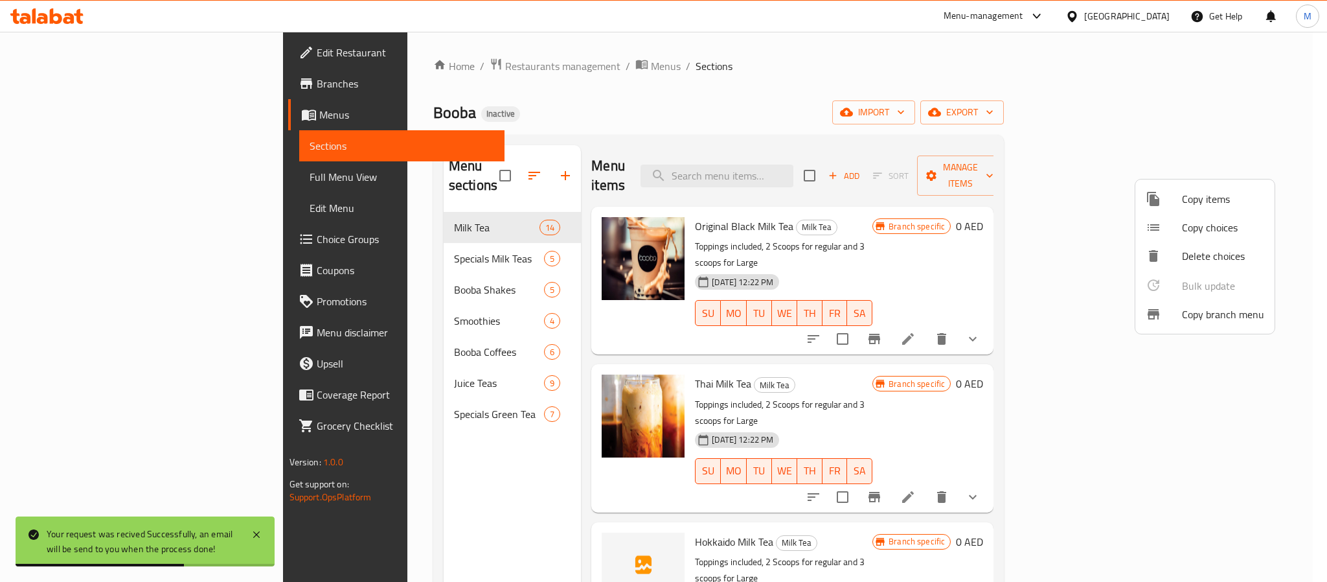
click at [84, 59] on div at bounding box center [663, 291] width 1327 height 582
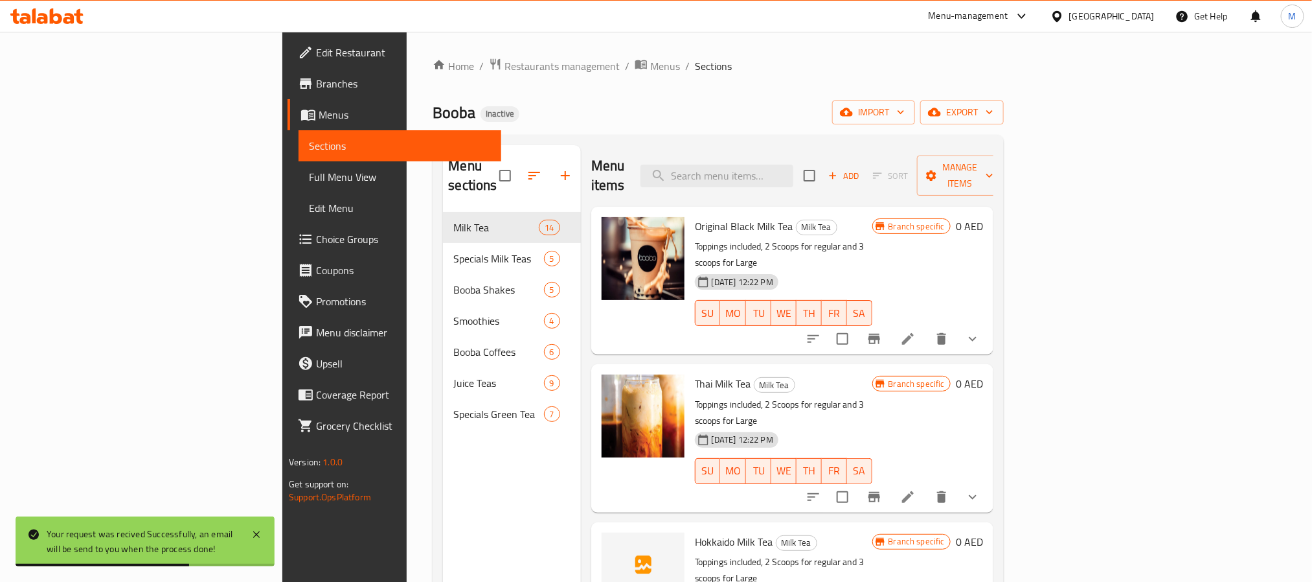
click at [316, 55] on span "Edit Restaurant" at bounding box center [403, 53] width 175 height 16
